Goal: Task Accomplishment & Management: Manage account settings

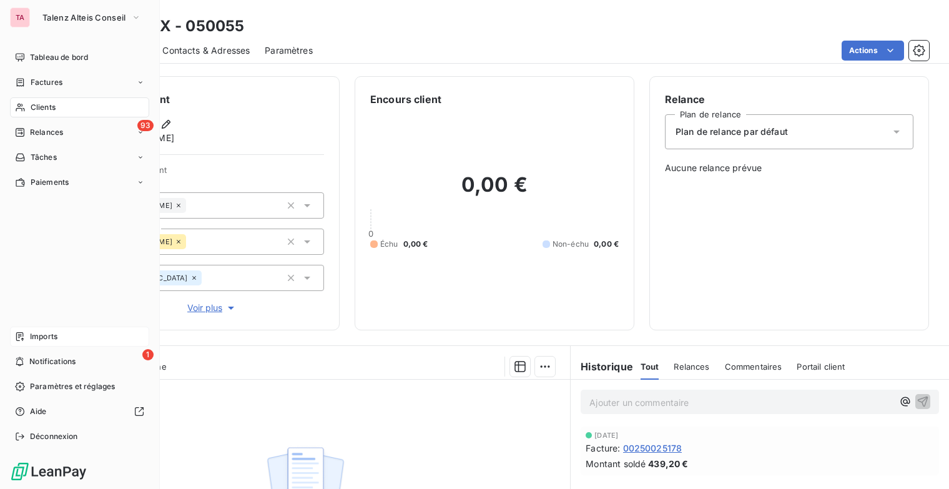
click at [46, 337] on span "Imports" at bounding box center [43, 336] width 27 height 11
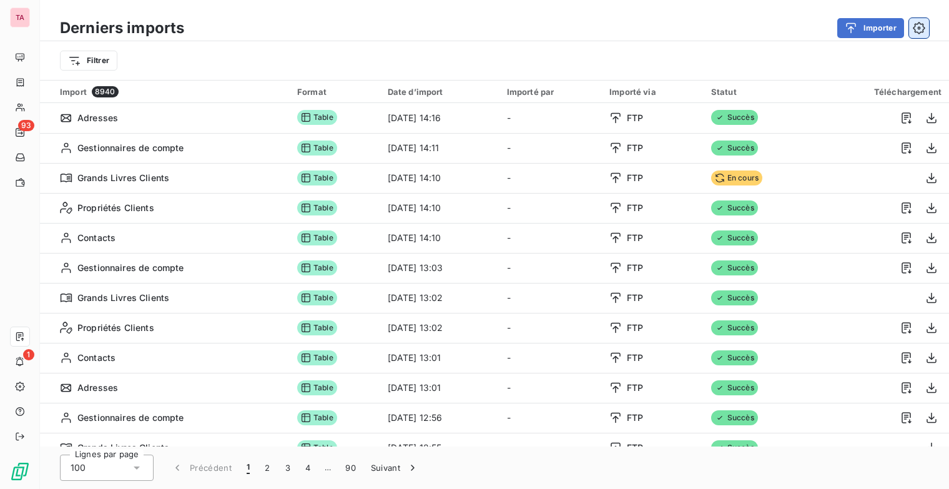
click at [918, 32] on icon "button" at bounding box center [919, 28] width 12 height 12
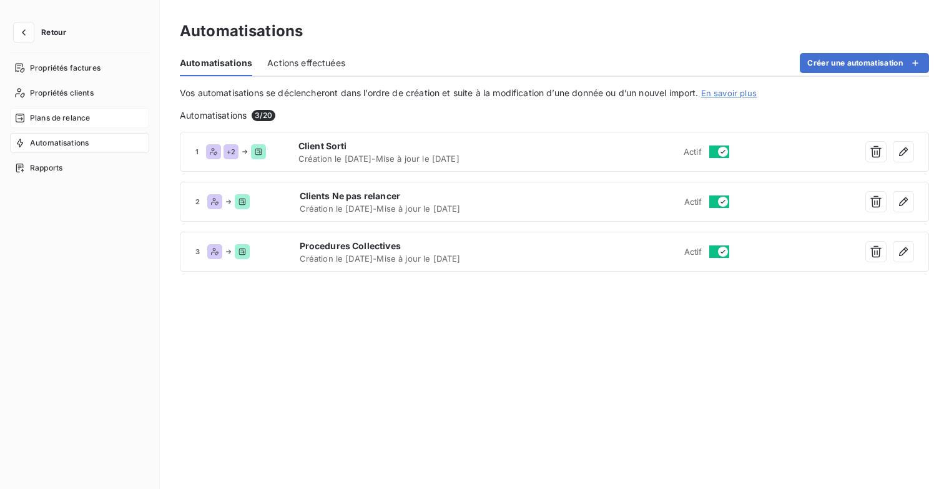
click at [53, 121] on span "Plans de relance" at bounding box center [60, 117] width 60 height 11
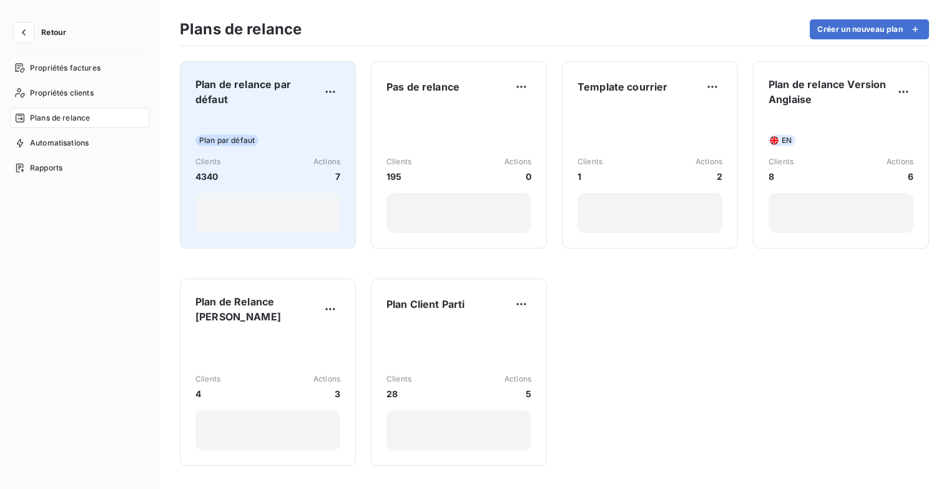
click at [234, 81] on span "Plan de relance par défaut" at bounding box center [257, 92] width 125 height 30
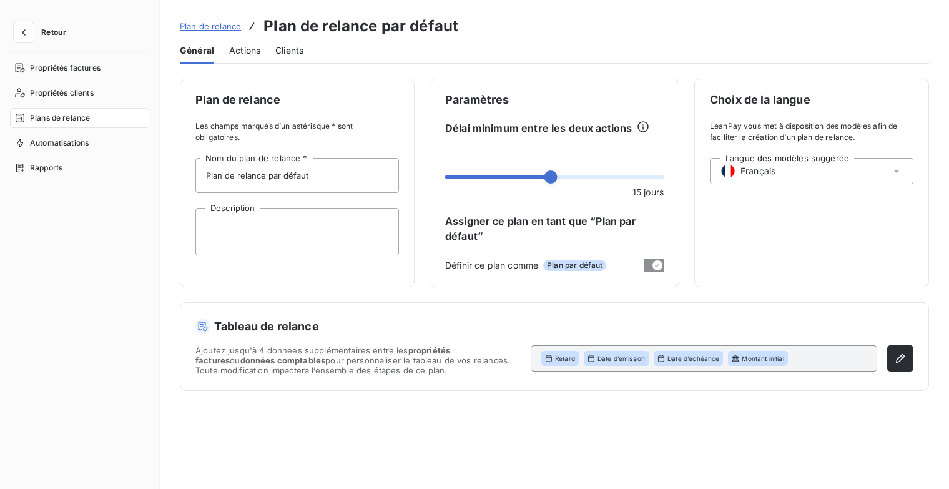
click at [253, 53] on span "Actions" at bounding box center [244, 50] width 31 height 12
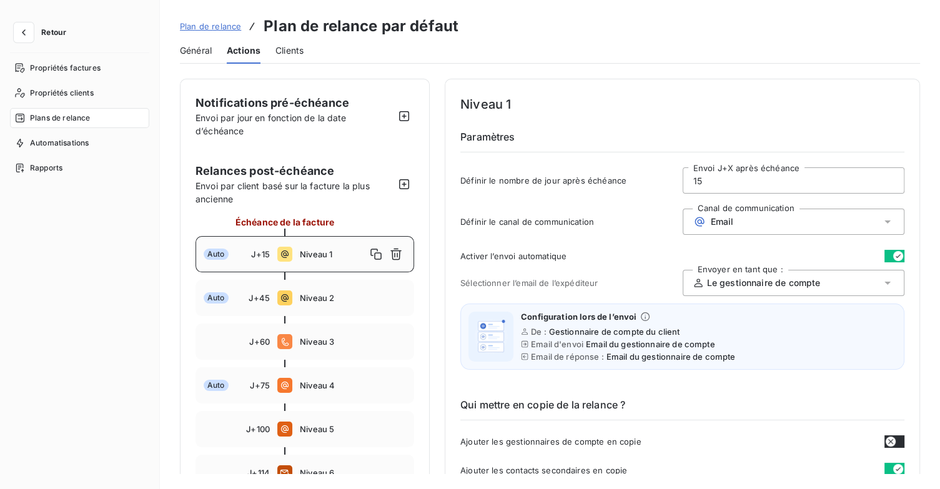
click at [204, 29] on span "Plan de relance" at bounding box center [210, 26] width 61 height 10
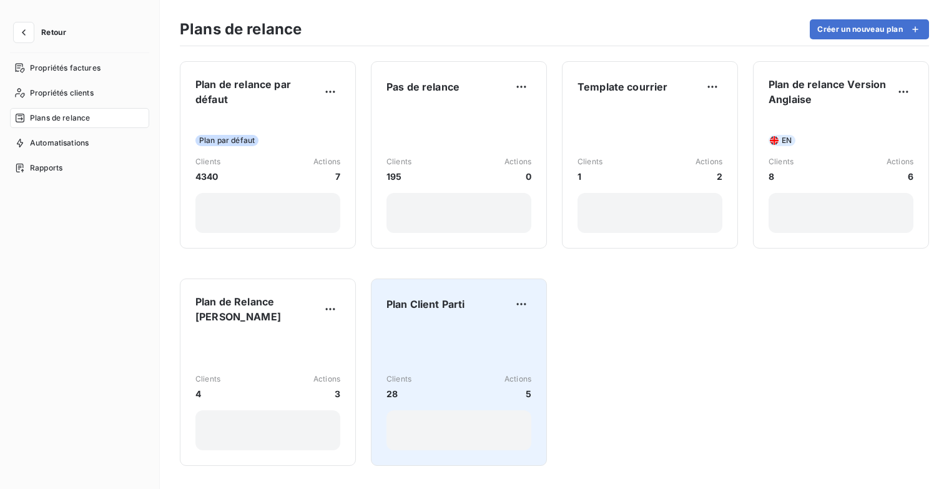
click at [474, 342] on div "Clients 28 Actions 5" at bounding box center [459, 387] width 145 height 126
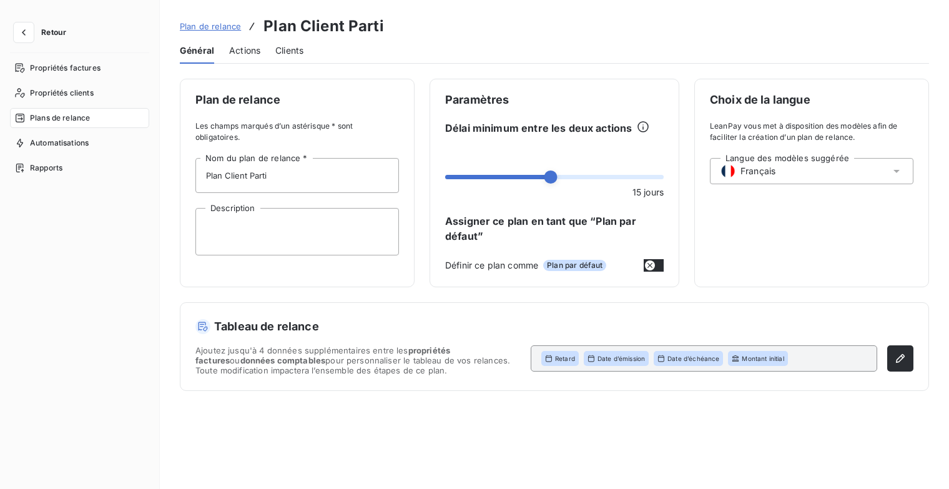
click at [245, 49] on span "Actions" at bounding box center [244, 50] width 31 height 12
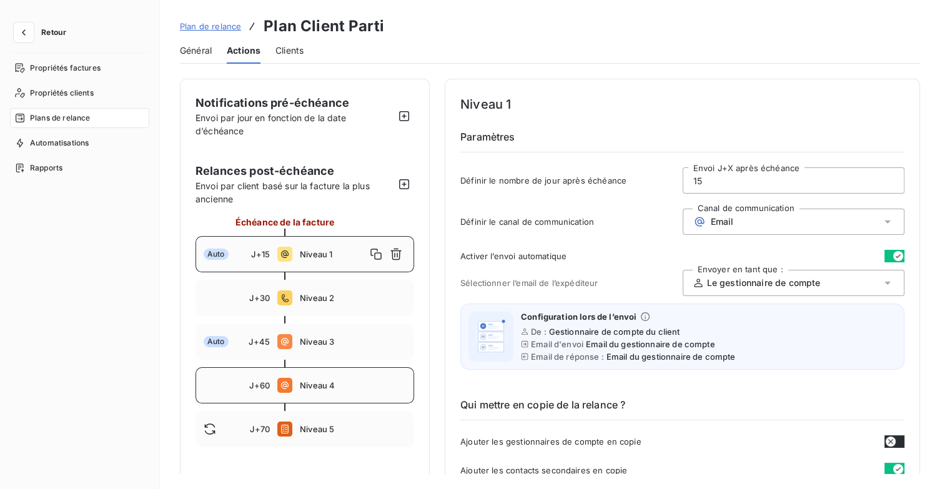
click at [352, 387] on span "Niveau 4" at bounding box center [353, 385] width 106 height 10
type input "60"
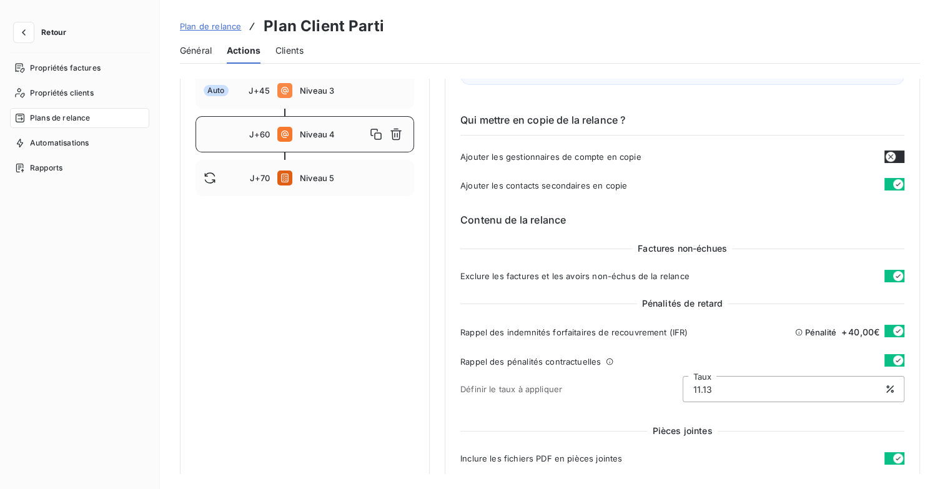
scroll to position [125, 0]
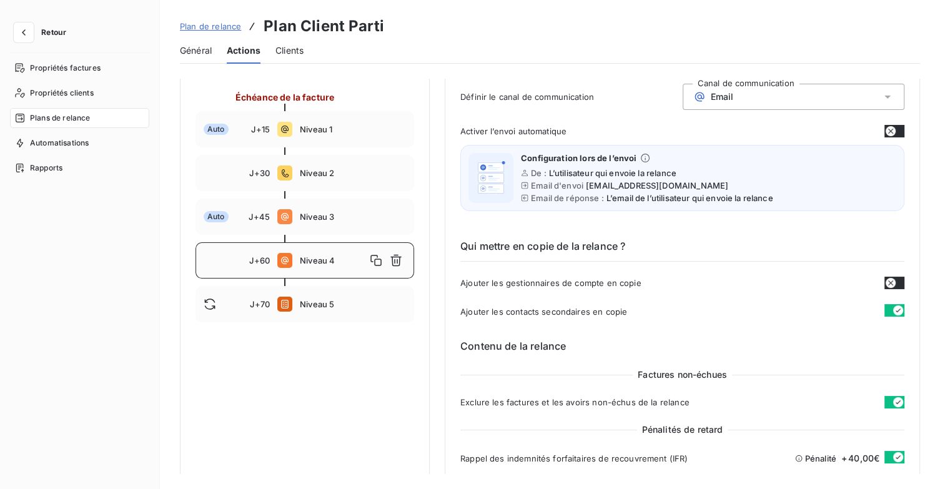
click at [210, 26] on span "Plan de relance" at bounding box center [210, 26] width 61 height 10
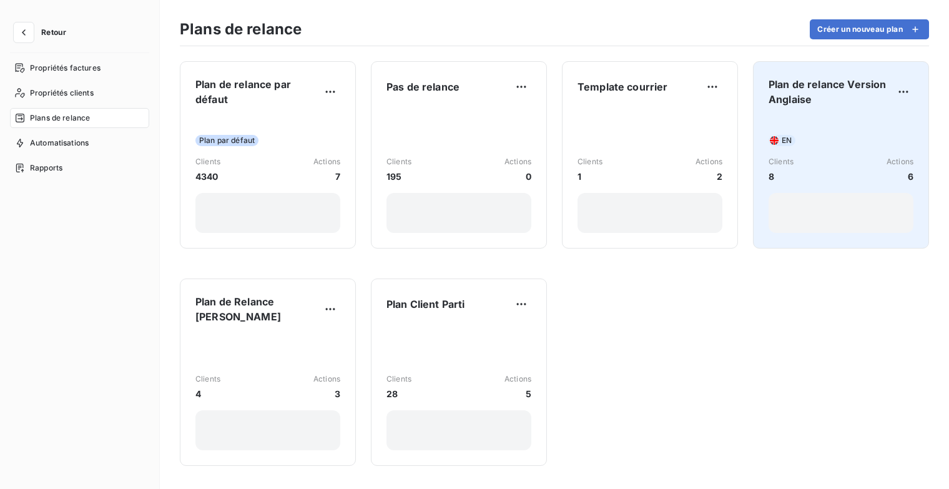
click at [859, 90] on span "Plan de relance Version Anglaise" at bounding box center [831, 92] width 125 height 30
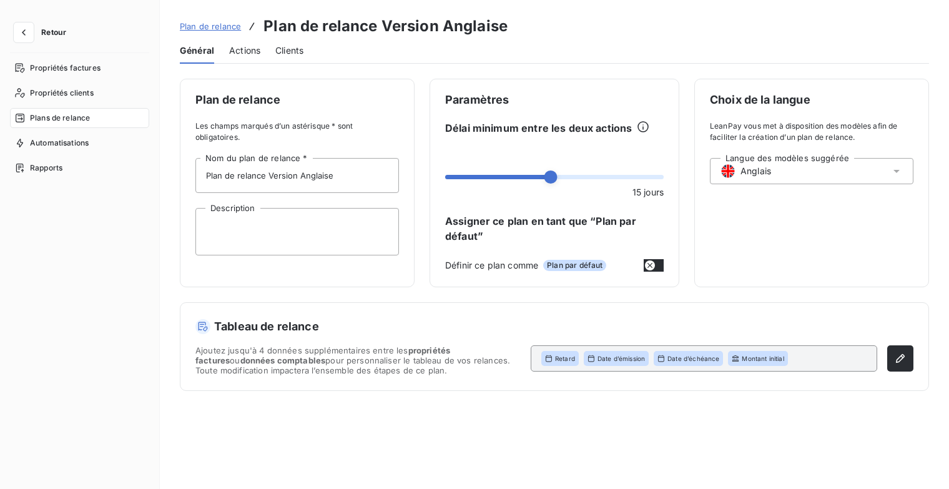
click at [231, 59] on div "Actions" at bounding box center [244, 50] width 31 height 26
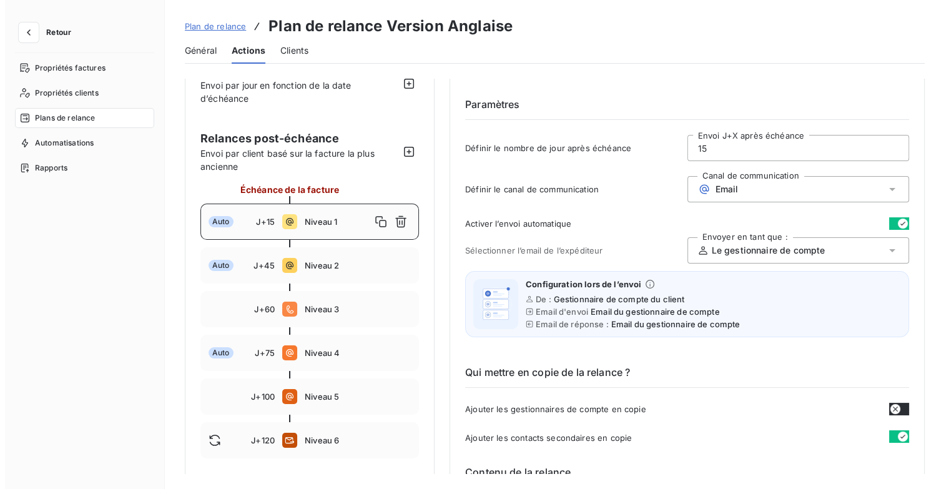
scroll to position [62, 0]
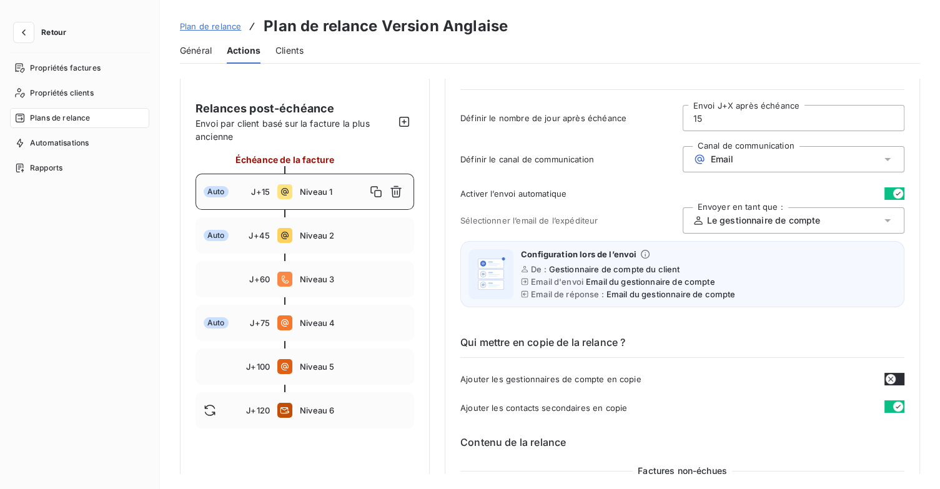
click at [54, 117] on span "Plans de relance" at bounding box center [60, 117] width 60 height 11
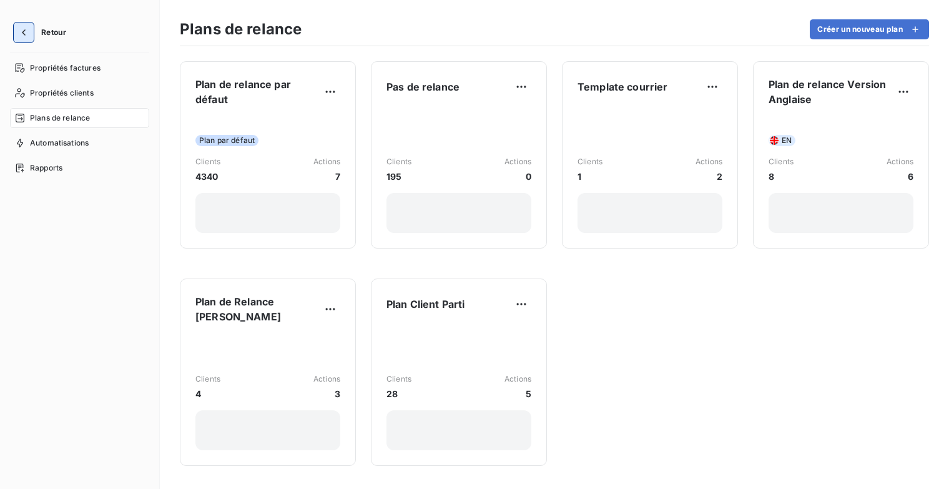
click at [26, 36] on icon "button" at bounding box center [23, 32] width 12 height 12
